Goal: Register for event/course

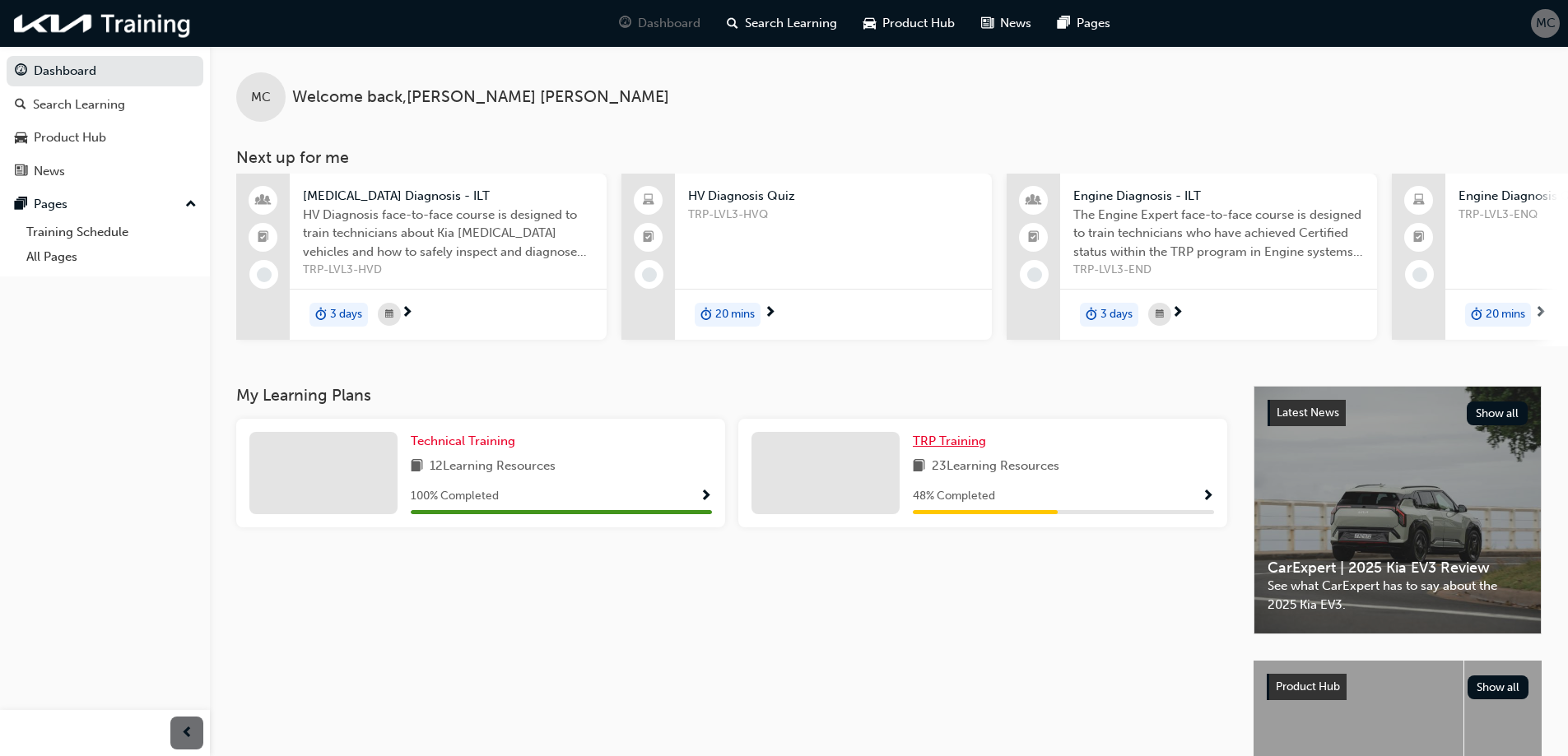
click at [935, 449] on span "TRP Training" at bounding box center [948, 441] width 73 height 14
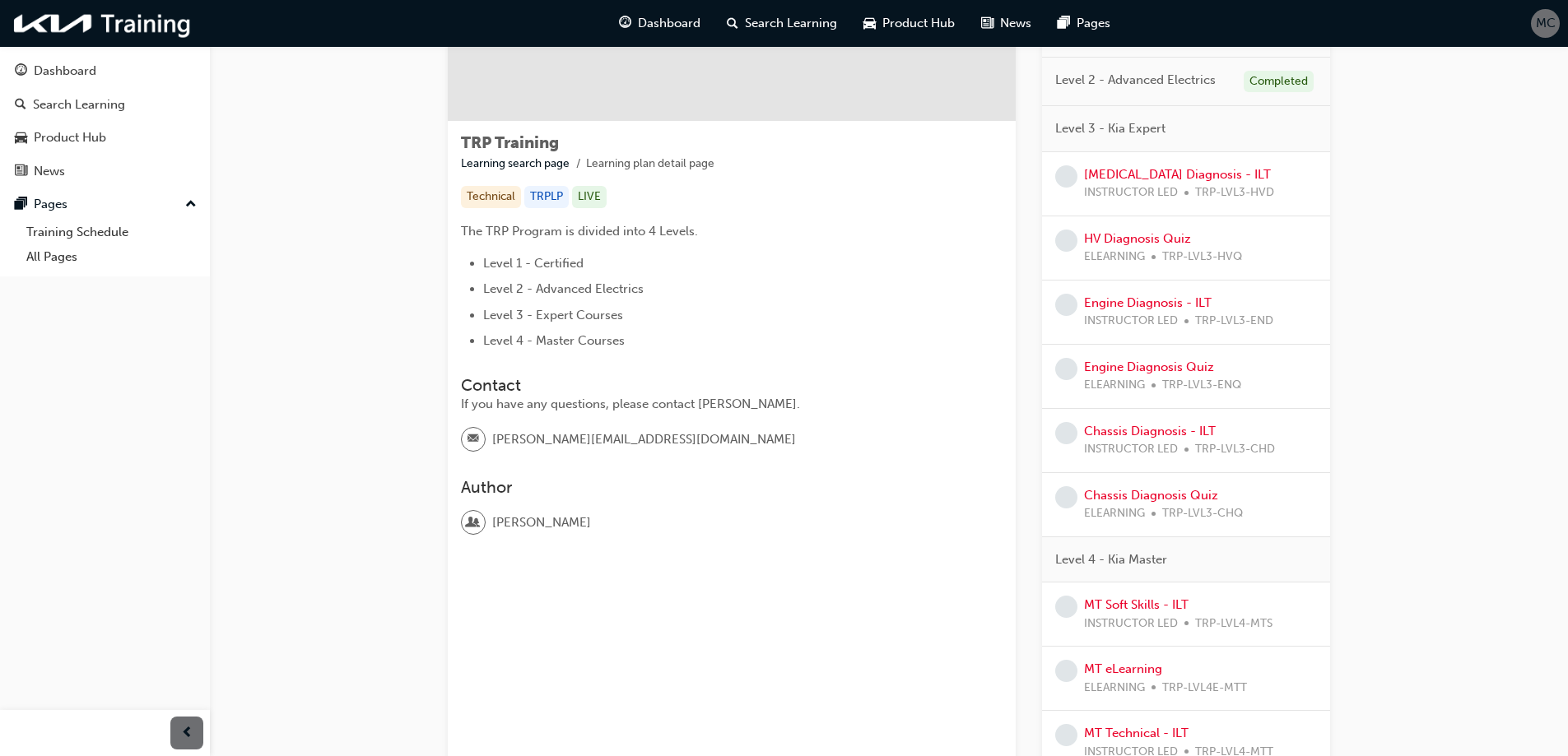
scroll to position [132, 0]
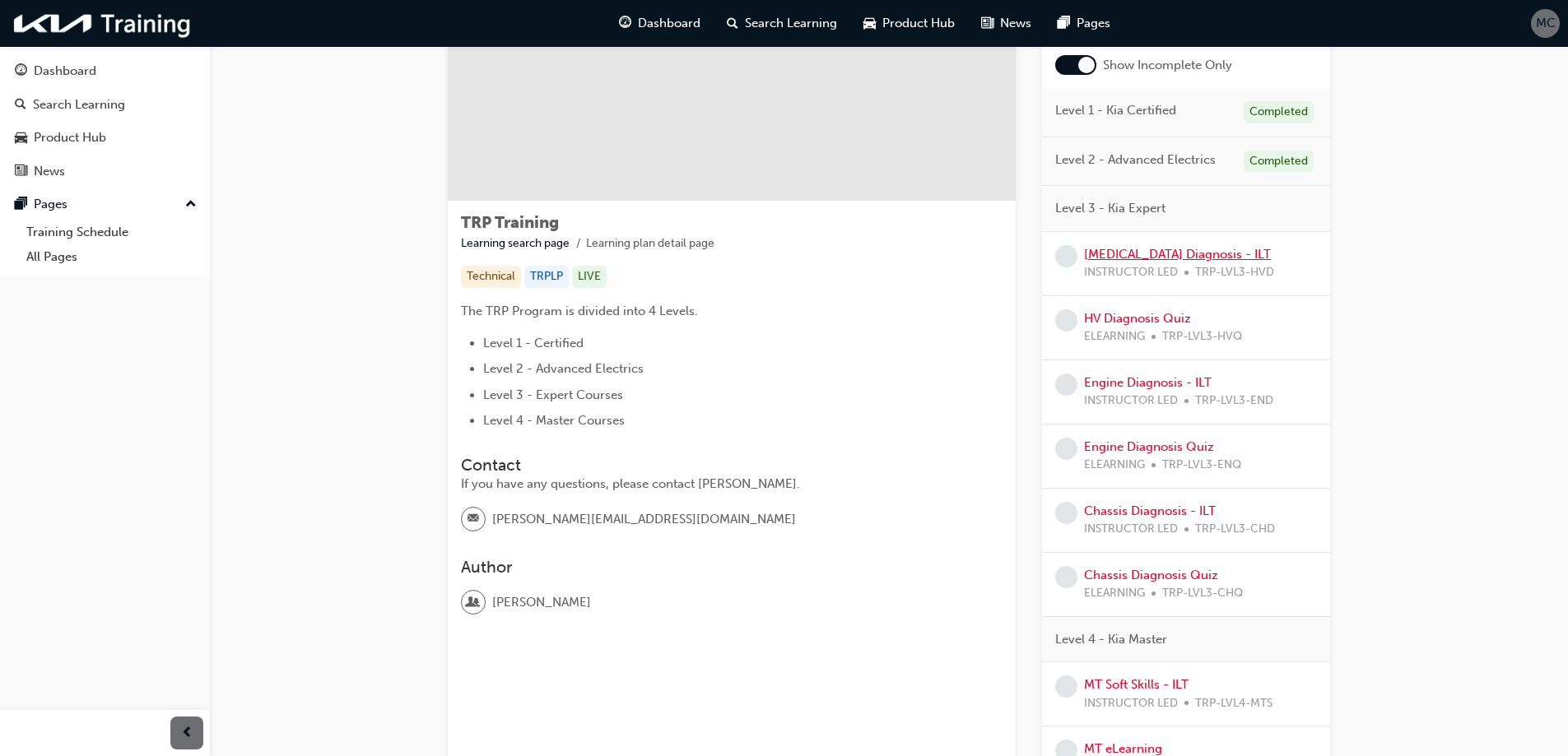
click at [1187, 256] on link "[MEDICAL_DATA] Diagnosis - ILT" at bounding box center [1177, 254] width 187 height 14
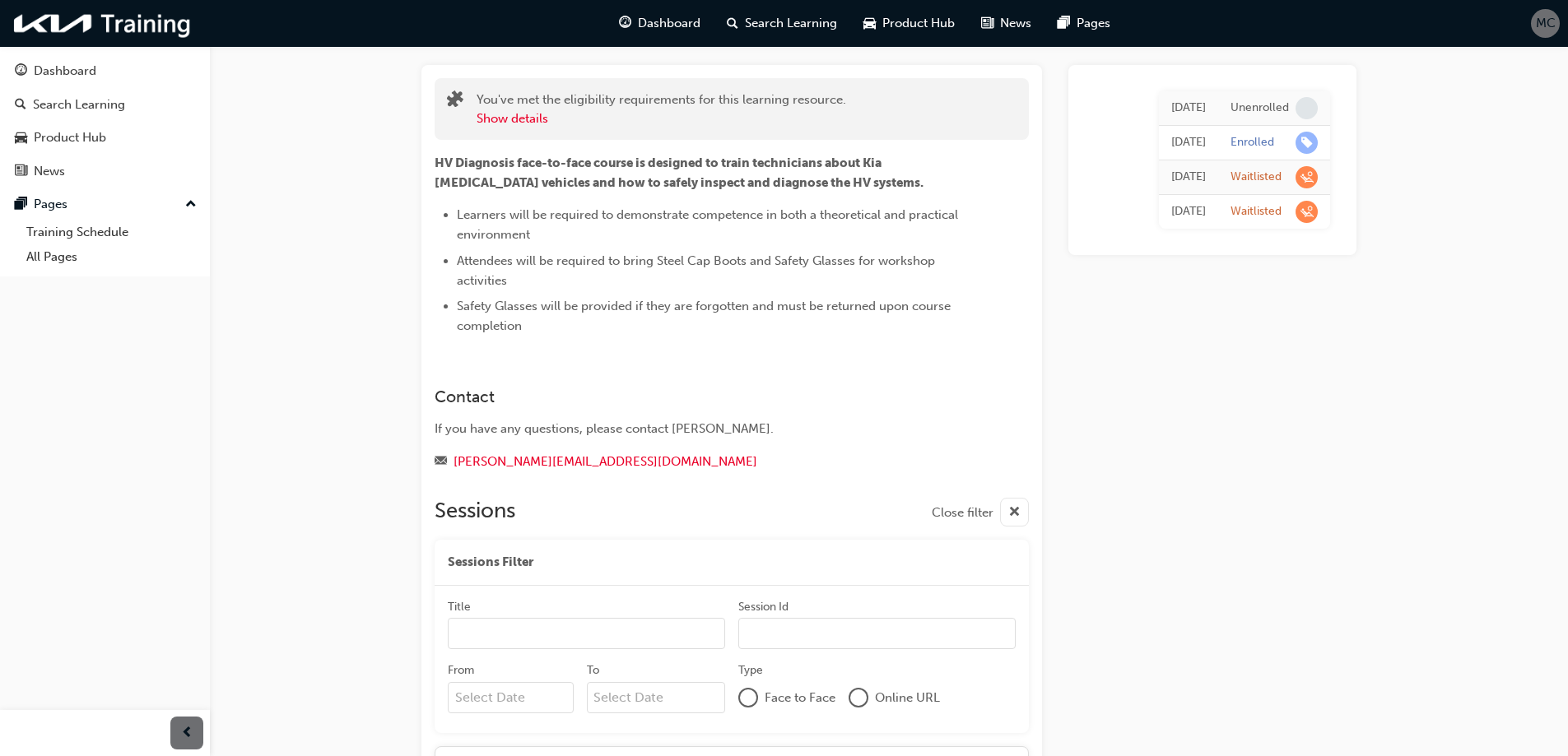
scroll to position [82, 0]
click at [1306, 176] on span "learningRecordVerb_WAITLIST-icon" at bounding box center [1306, 178] width 23 height 23
click at [1270, 173] on div "Waitlisted" at bounding box center [1255, 178] width 51 height 15
click at [1164, 323] on div "[DATE] Unenrolled [DATE] Enrolled [DATE] Waitlisted [DATE] Waitlisted" at bounding box center [1212, 628] width 288 height 1124
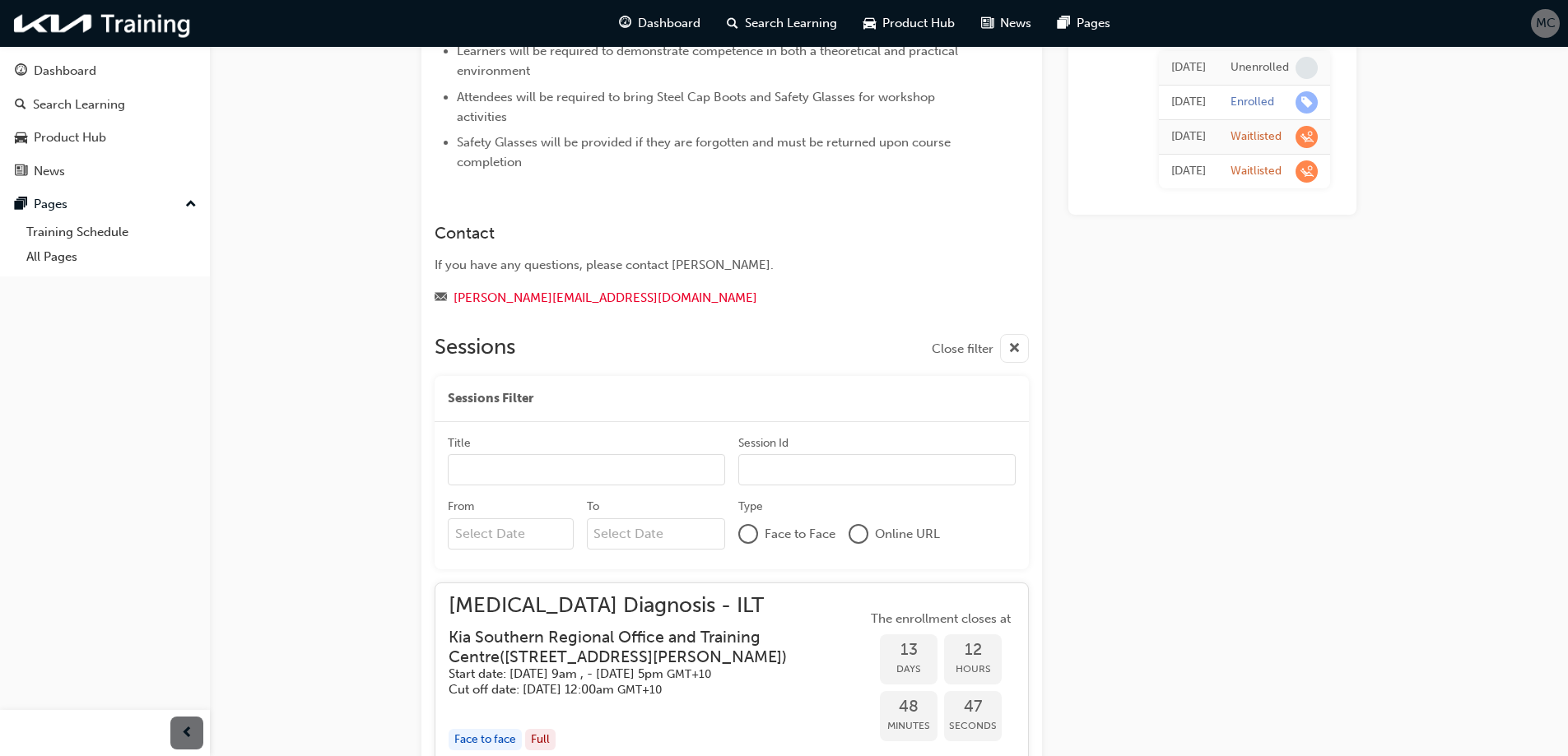
scroll to position [494, 0]
